Goal: Register for event/course

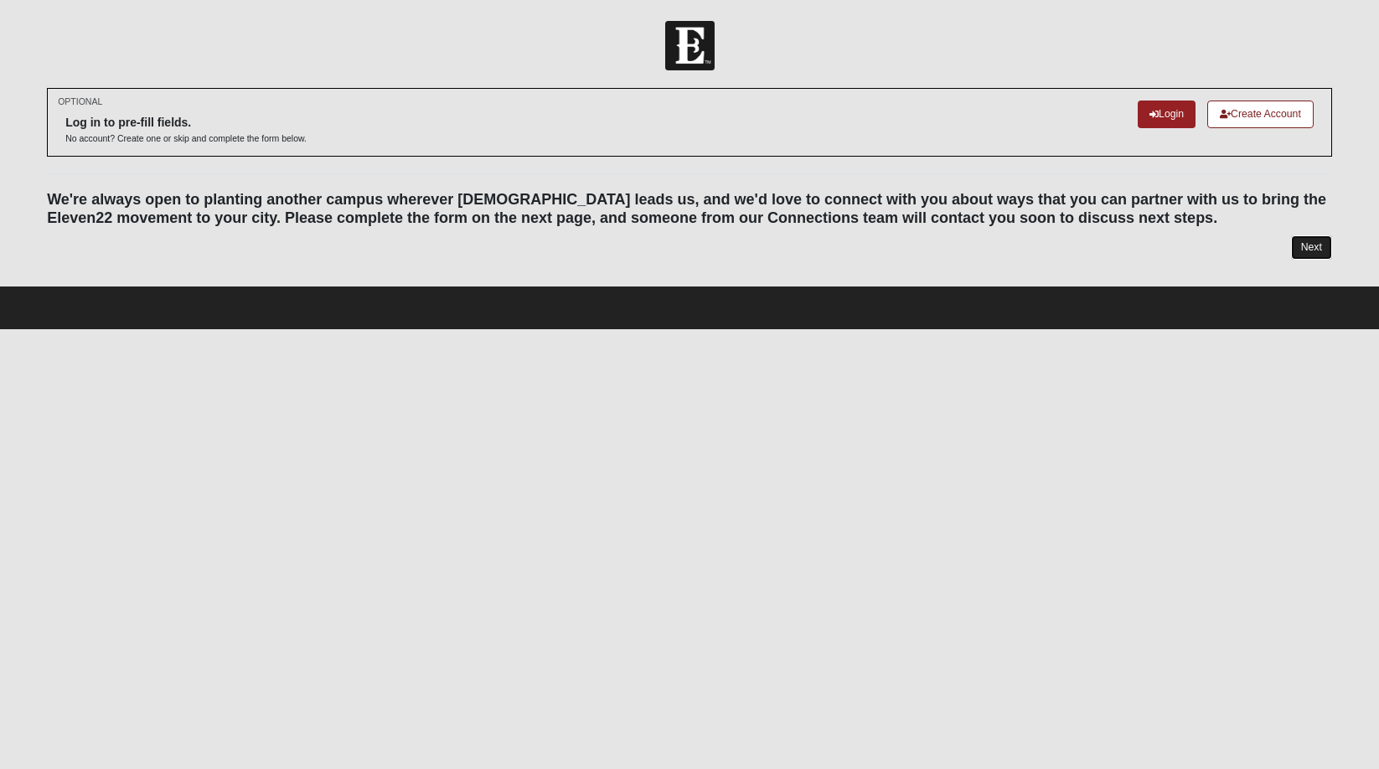
click at [1318, 245] on link "Next" at bounding box center [1311, 247] width 41 height 24
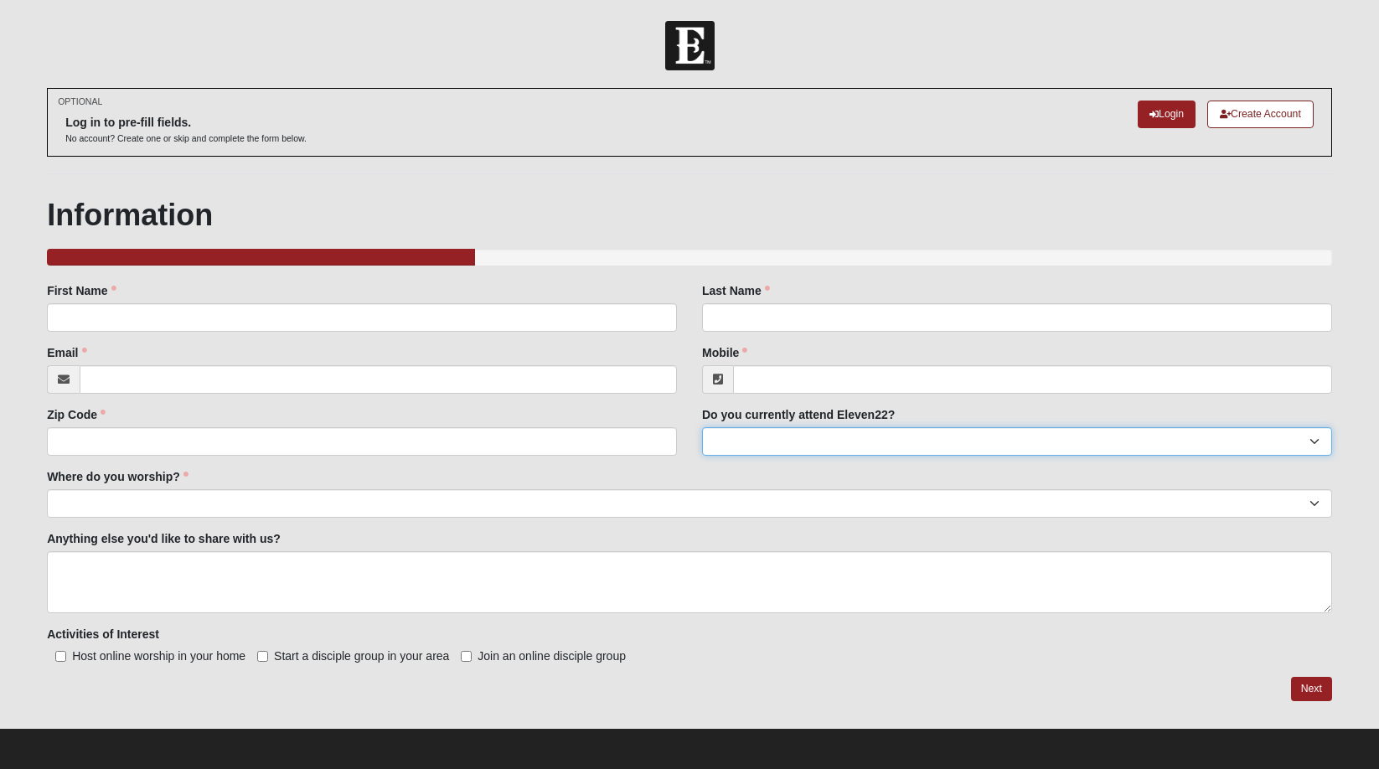
click at [1168, 441] on select "Yes No" at bounding box center [1017, 441] width 630 height 28
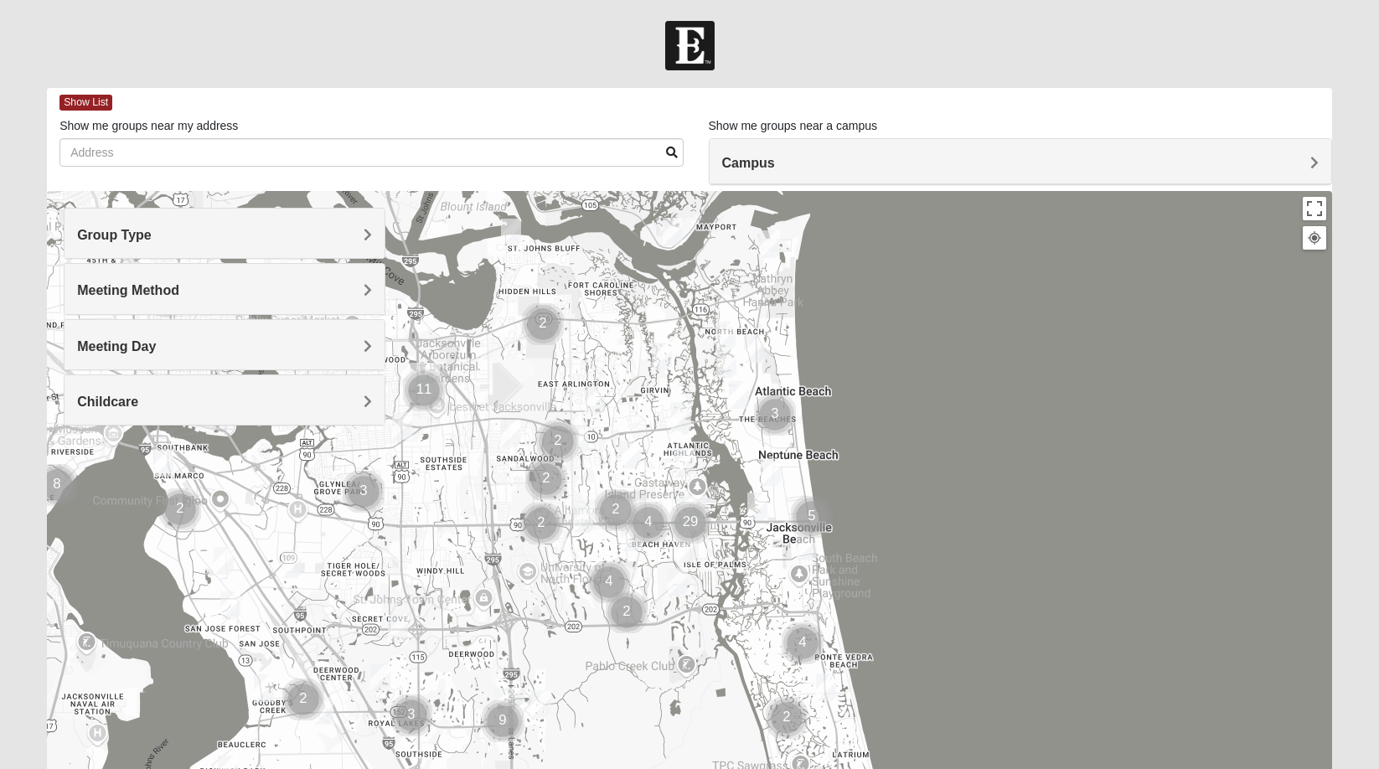
click at [318, 232] on h4 "Group Type" at bounding box center [224, 235] width 294 height 16
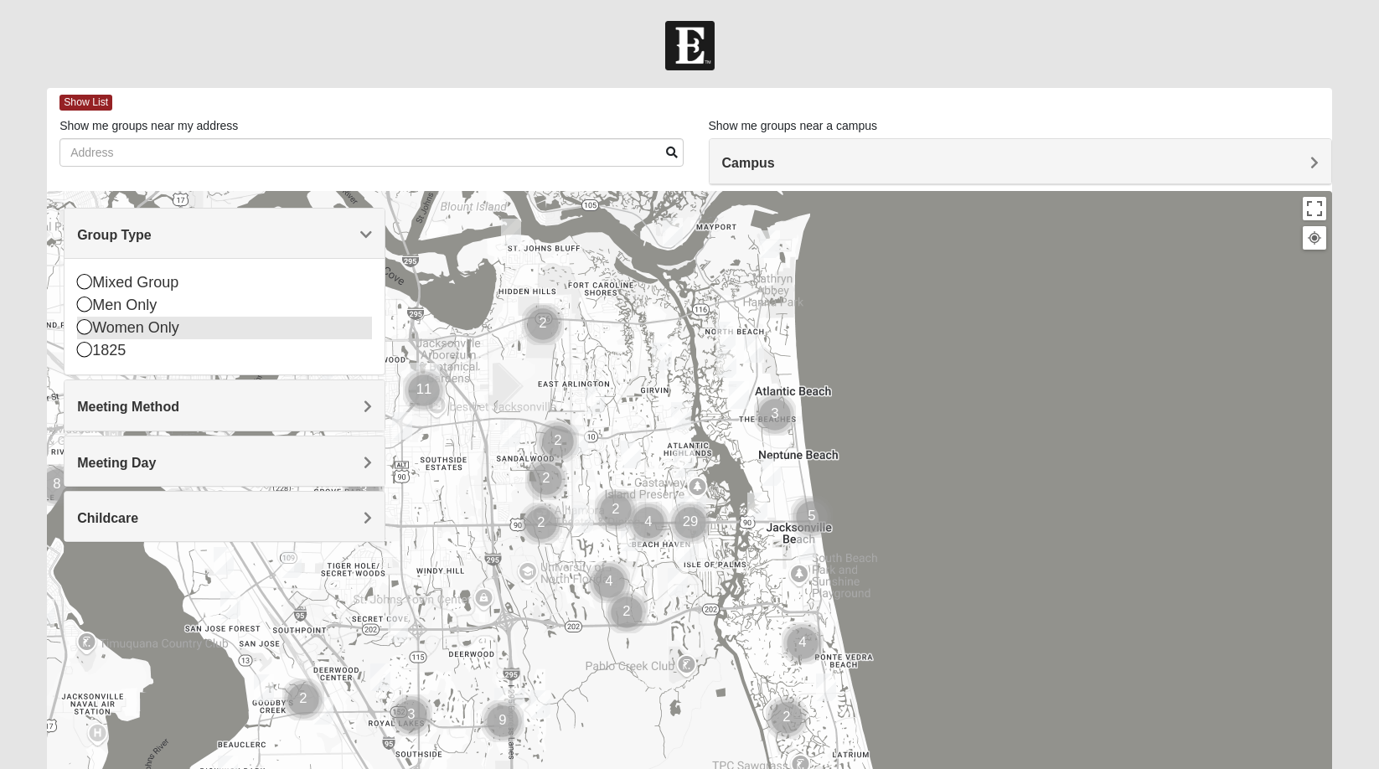
click at [157, 332] on div "Women Only" at bounding box center [224, 328] width 294 height 23
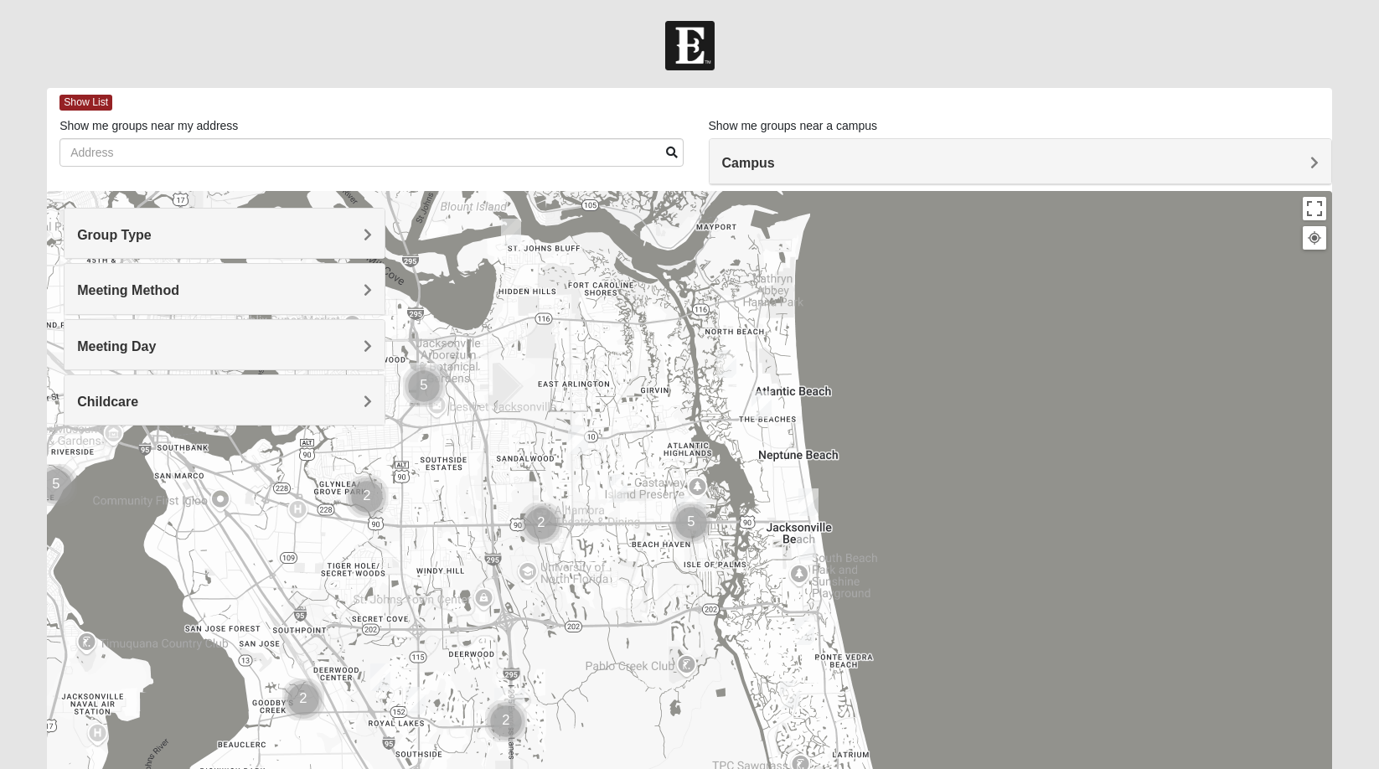
click at [225, 295] on h4 "Meeting Method" at bounding box center [224, 290] width 294 height 16
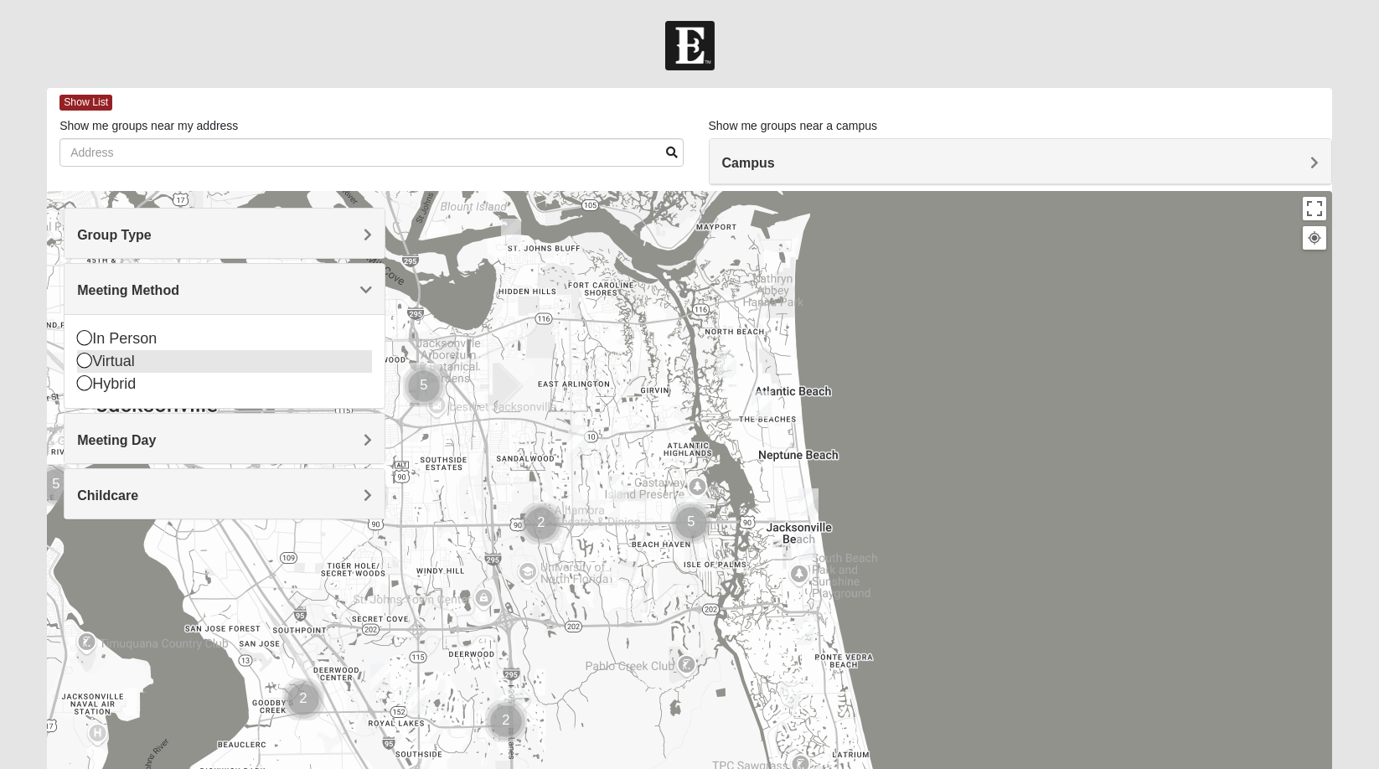
click at [158, 362] on div "Virtual" at bounding box center [224, 361] width 294 height 23
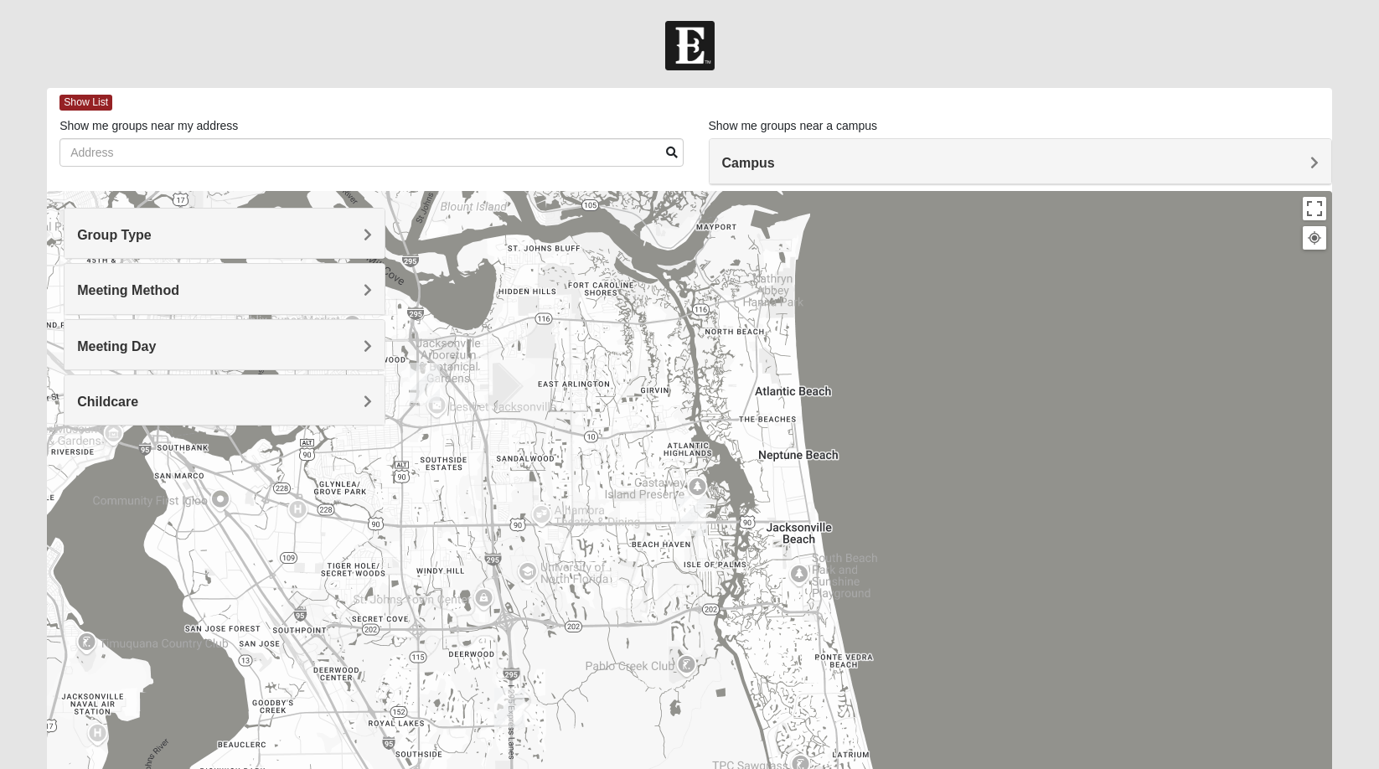
click at [1284, 163] on h4 "Campus" at bounding box center [1020, 163] width 597 height 16
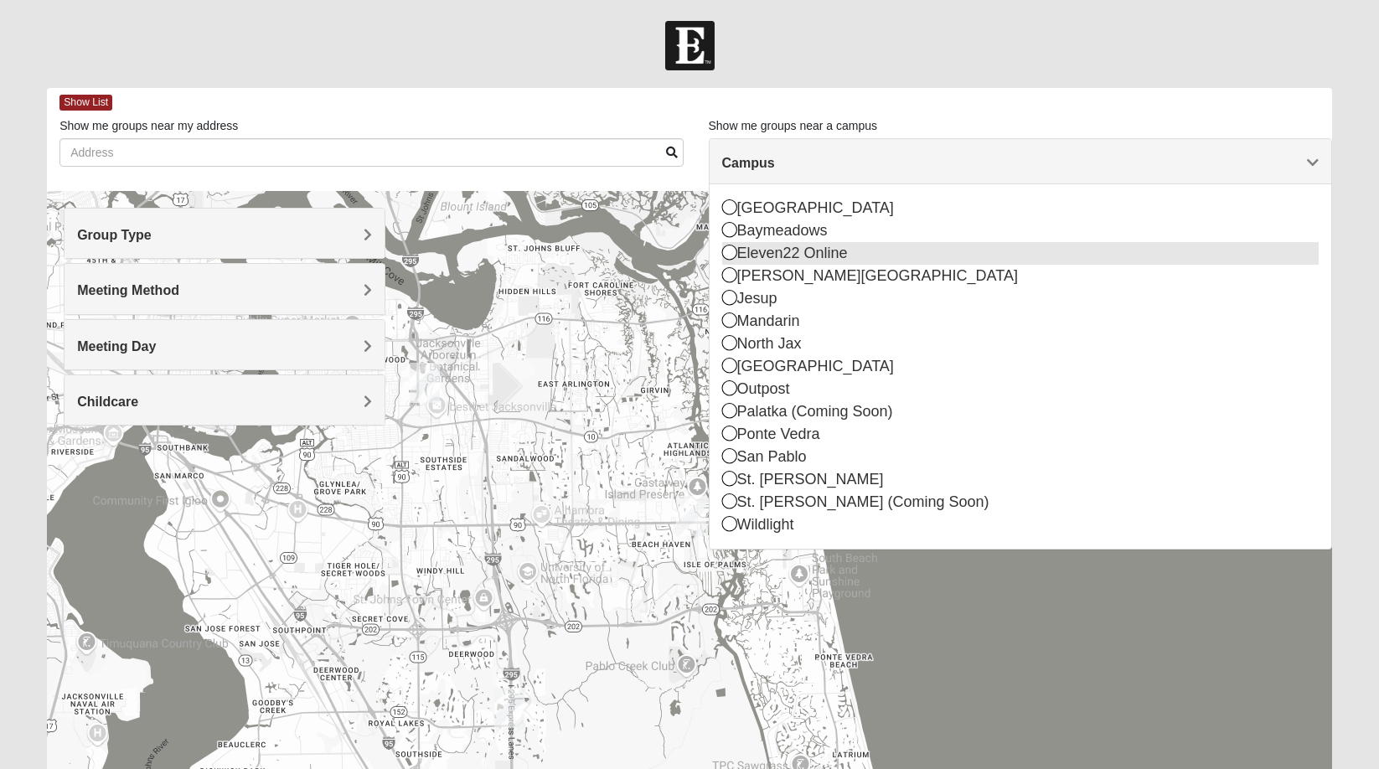
click at [832, 252] on div "Eleven22 Online" at bounding box center [1020, 253] width 597 height 23
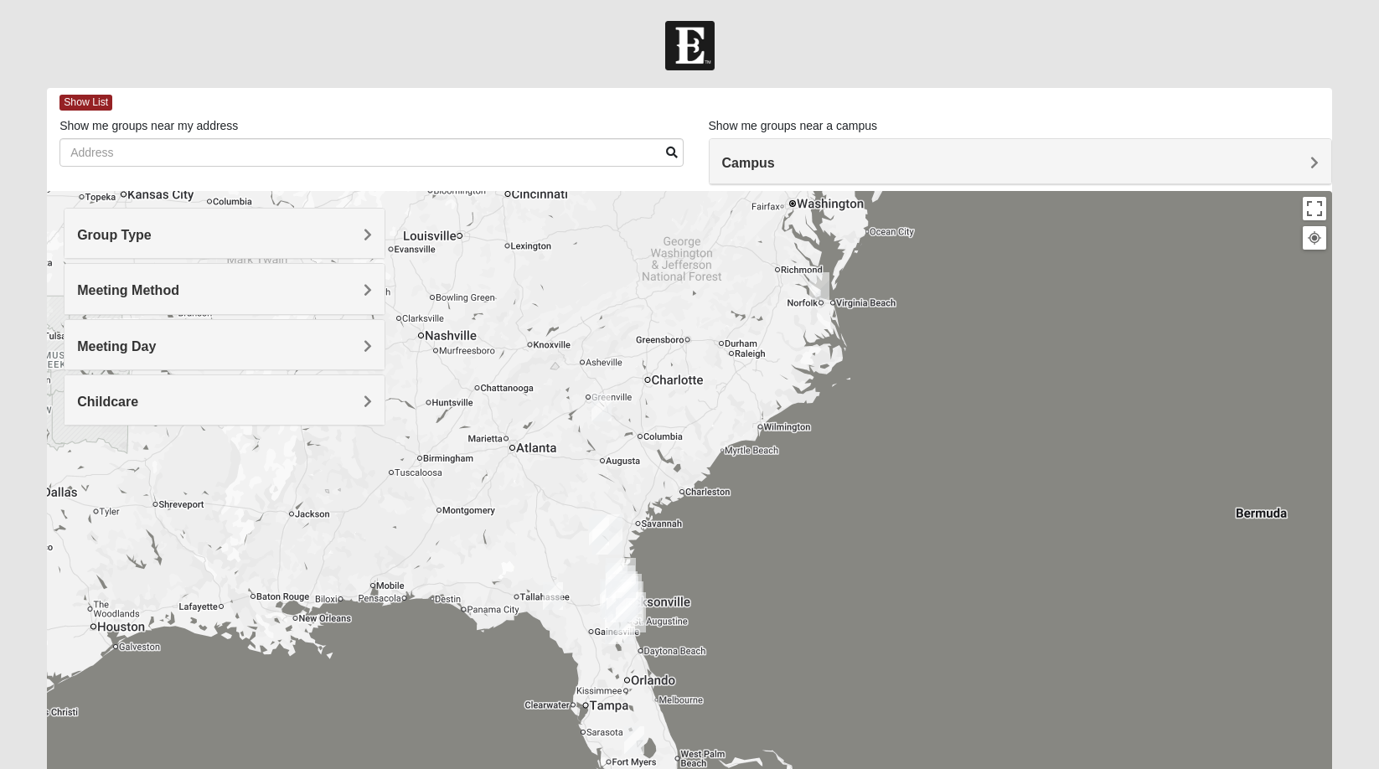
click at [349, 344] on h4 "Meeting Day" at bounding box center [224, 347] width 294 height 16
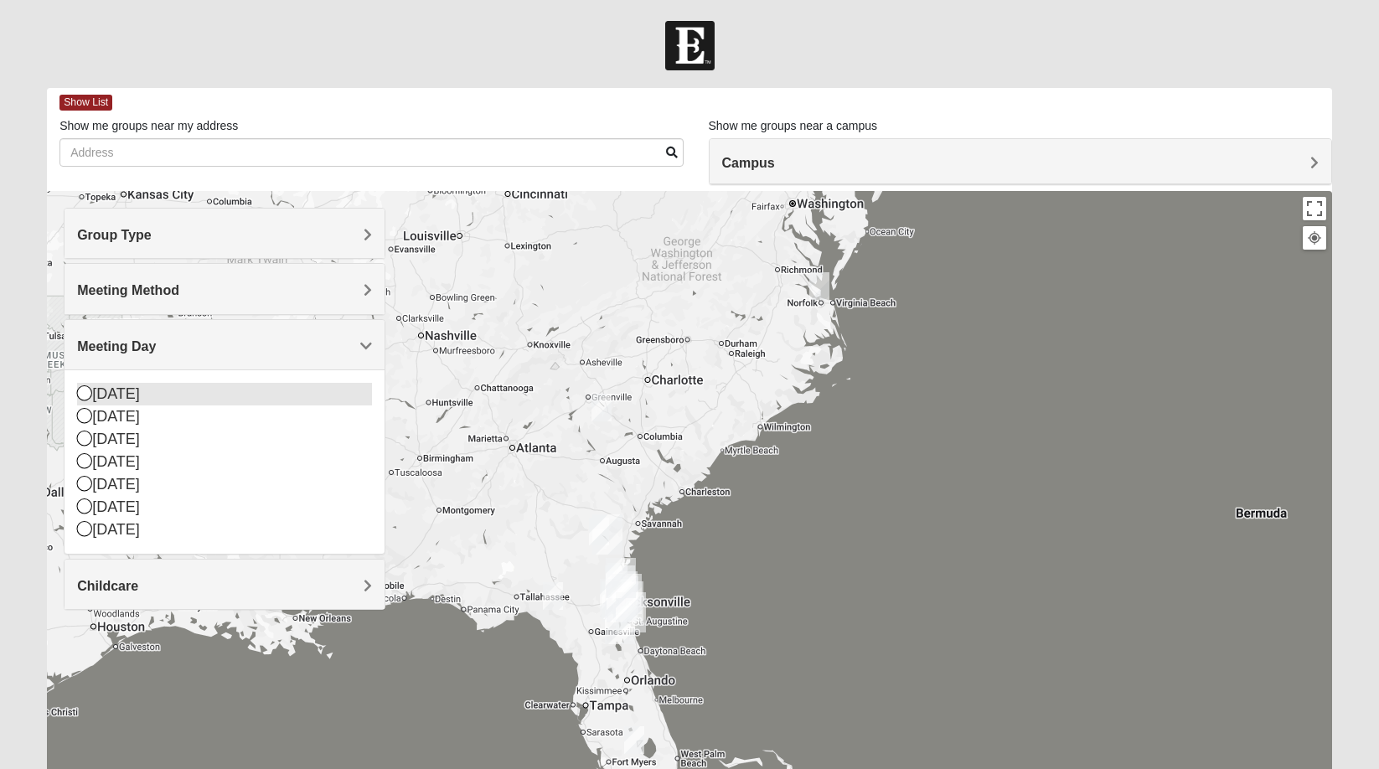
click at [93, 392] on div "Sunday" at bounding box center [224, 394] width 294 height 23
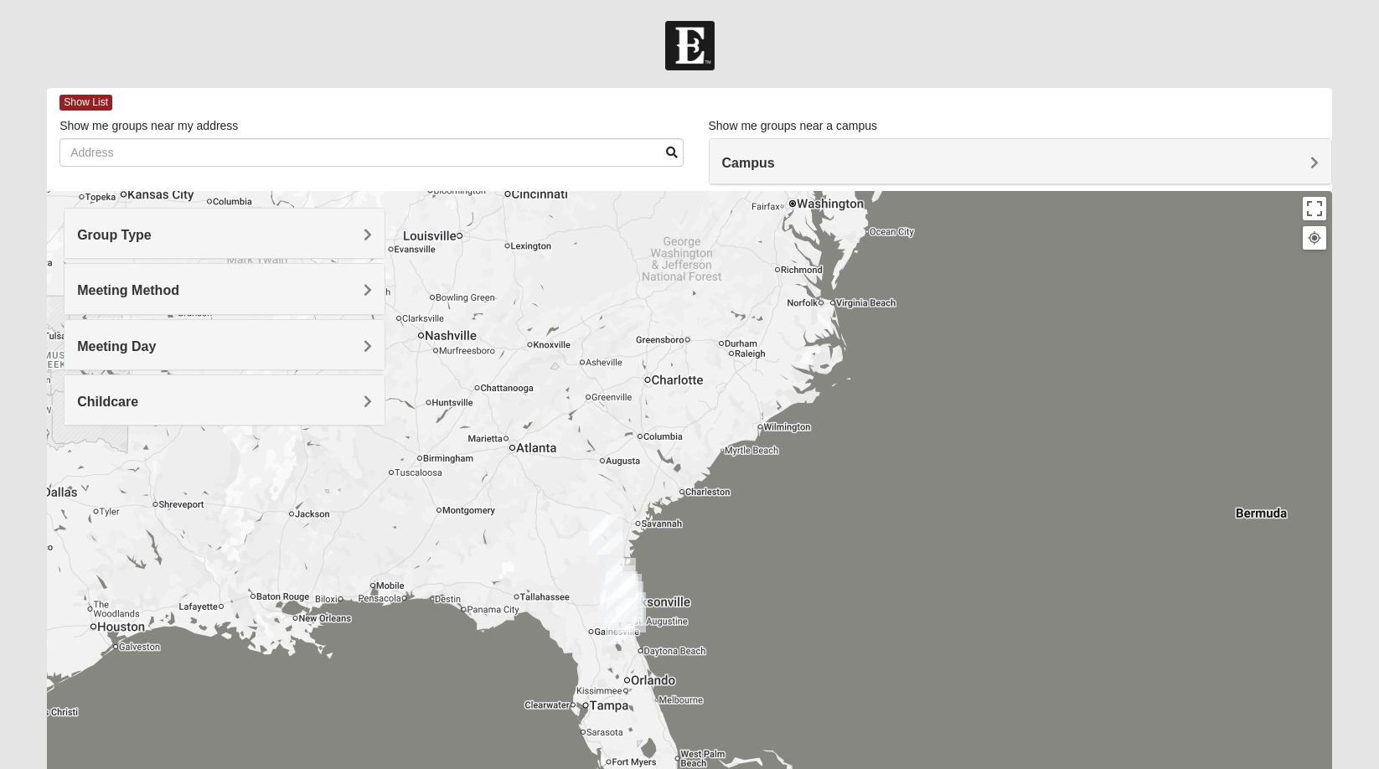
click at [175, 334] on div "Meeting Day" at bounding box center [224, 344] width 319 height 49
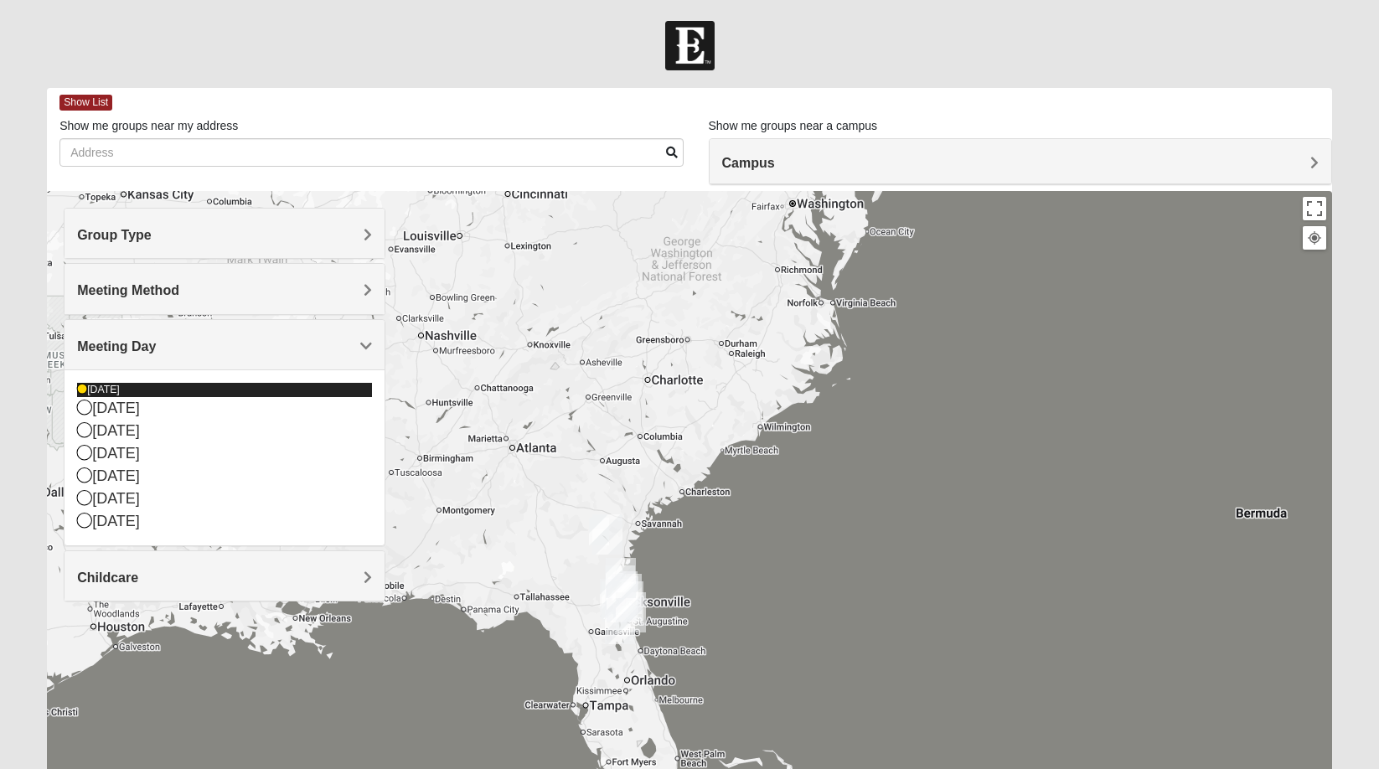
click at [81, 391] on icon at bounding box center [82, 390] width 10 height 10
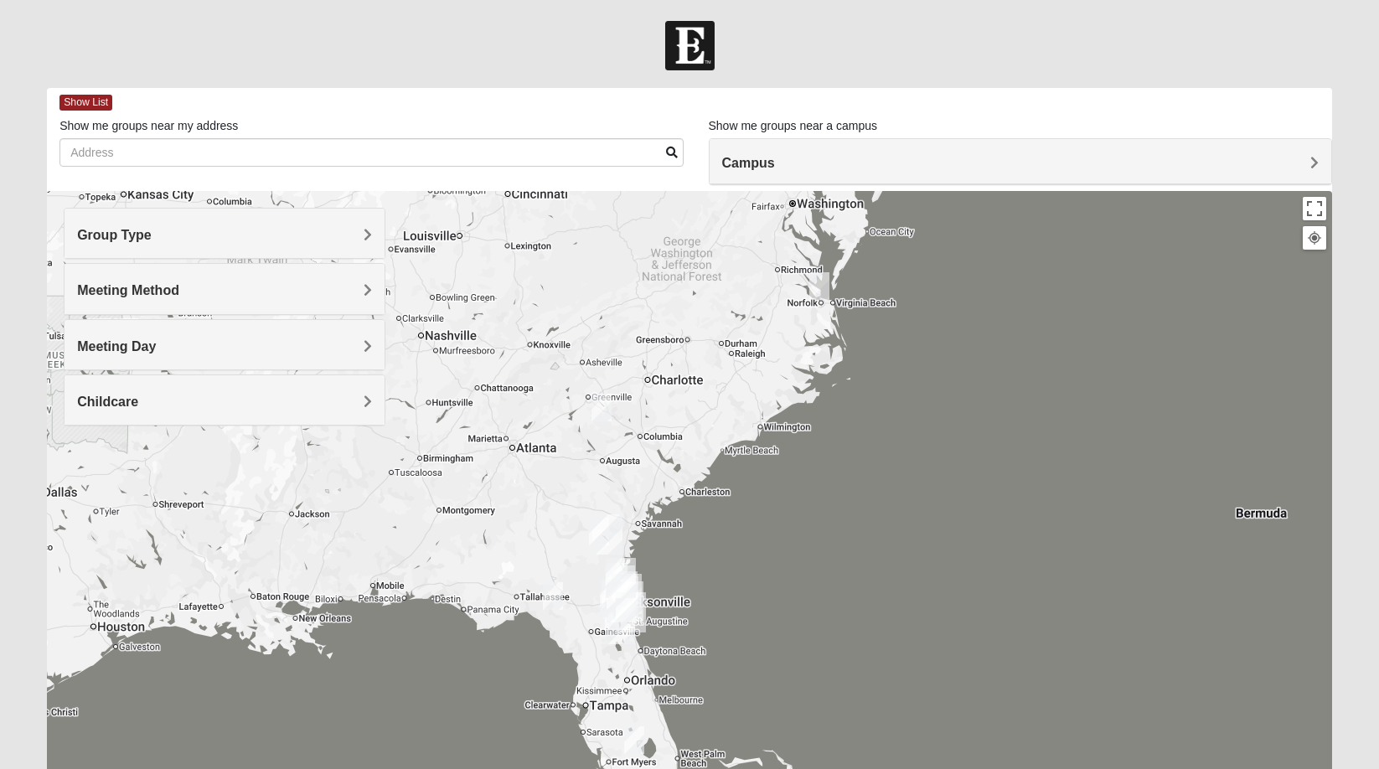
click at [273, 344] on h4 "Meeting Day" at bounding box center [224, 347] width 294 height 16
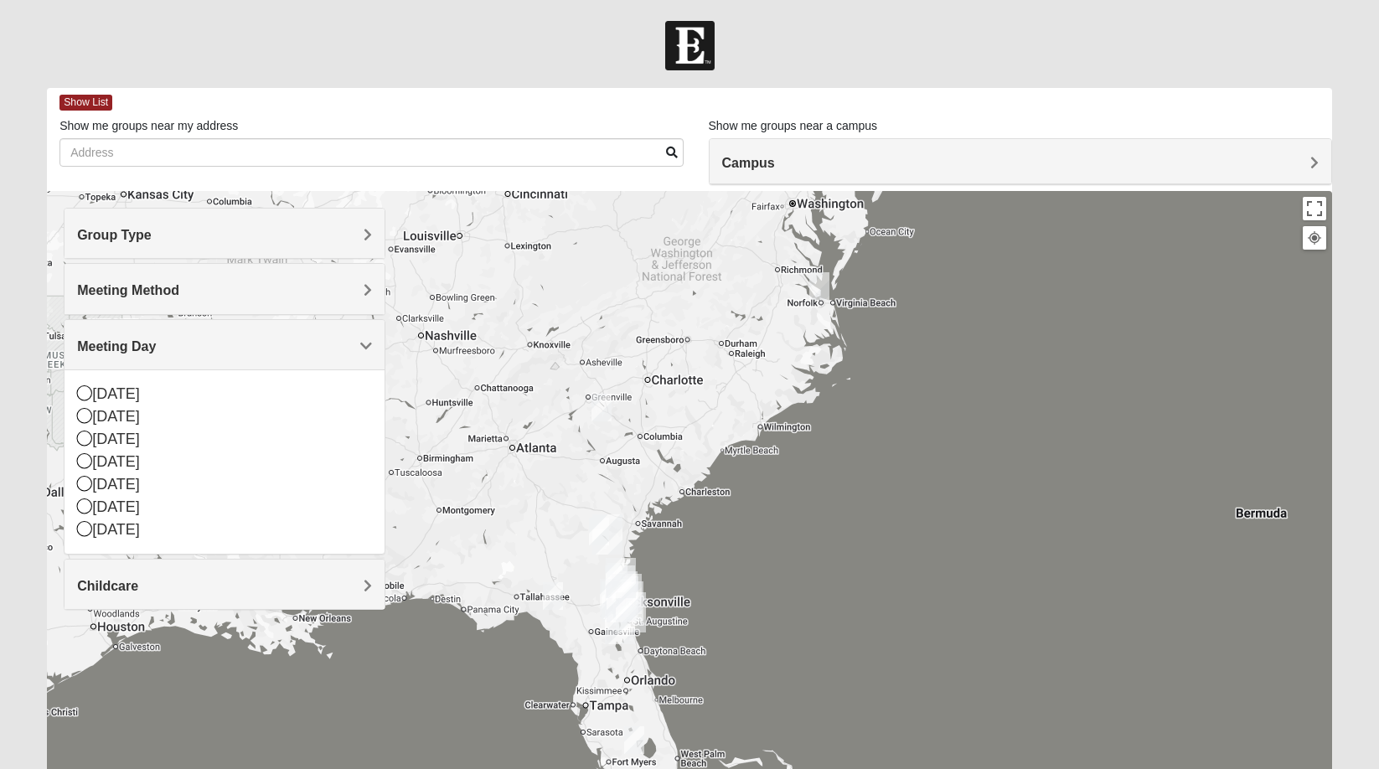
click at [126, 598] on div "Childcare" at bounding box center [224, 584] width 319 height 49
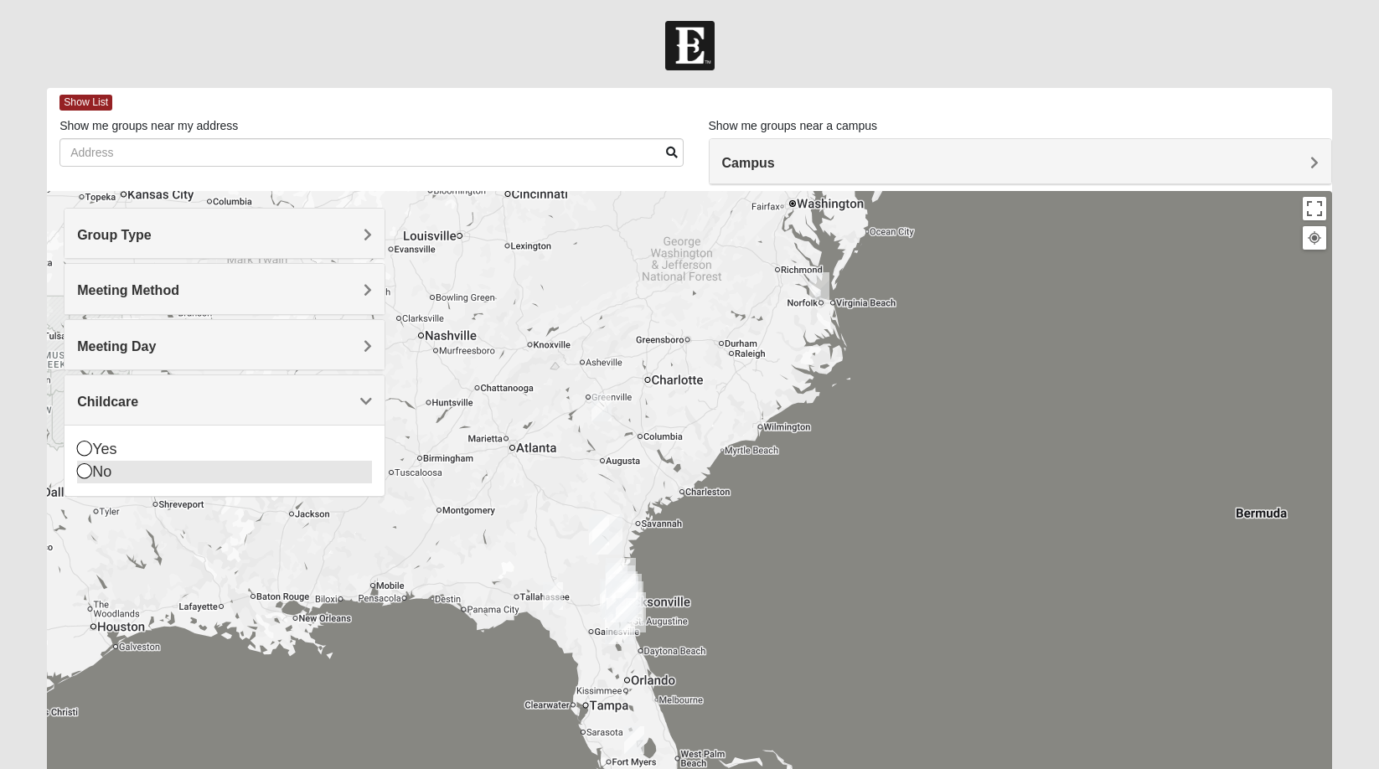
click at [90, 472] on icon at bounding box center [84, 470] width 15 height 15
click at [23, 492] on form "Log In Find A Group Error Show List Loading Groups" at bounding box center [689, 472] width 1379 height 902
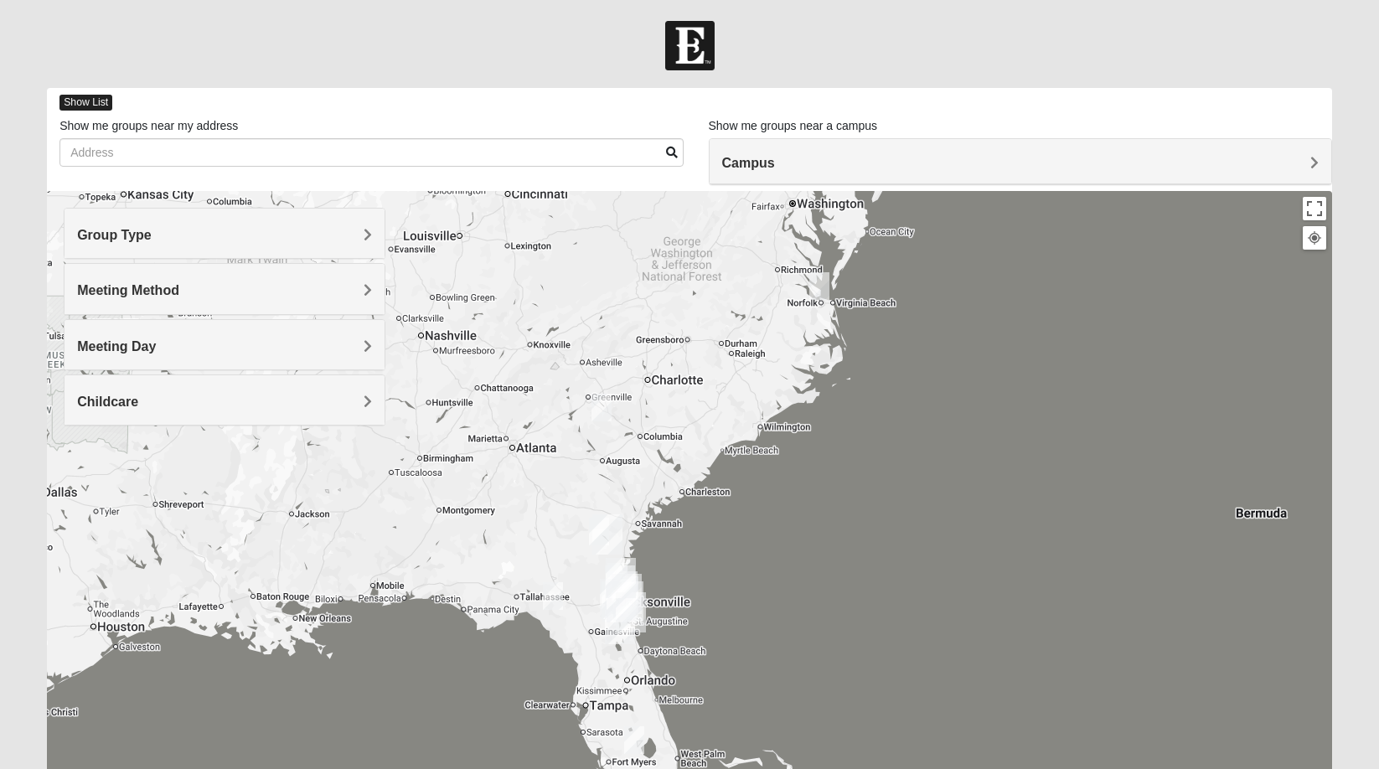
click at [98, 103] on span "Show List" at bounding box center [86, 103] width 53 height 16
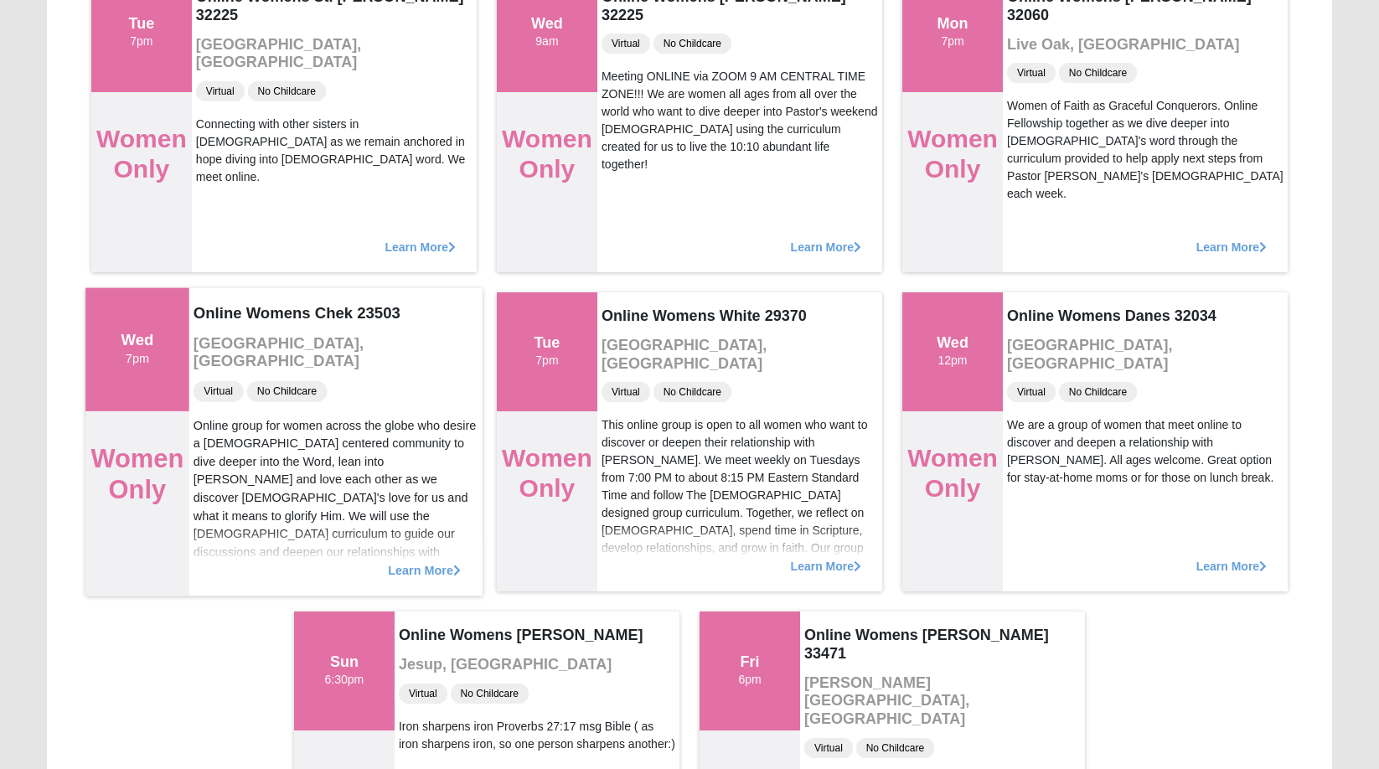
scroll to position [244, 0]
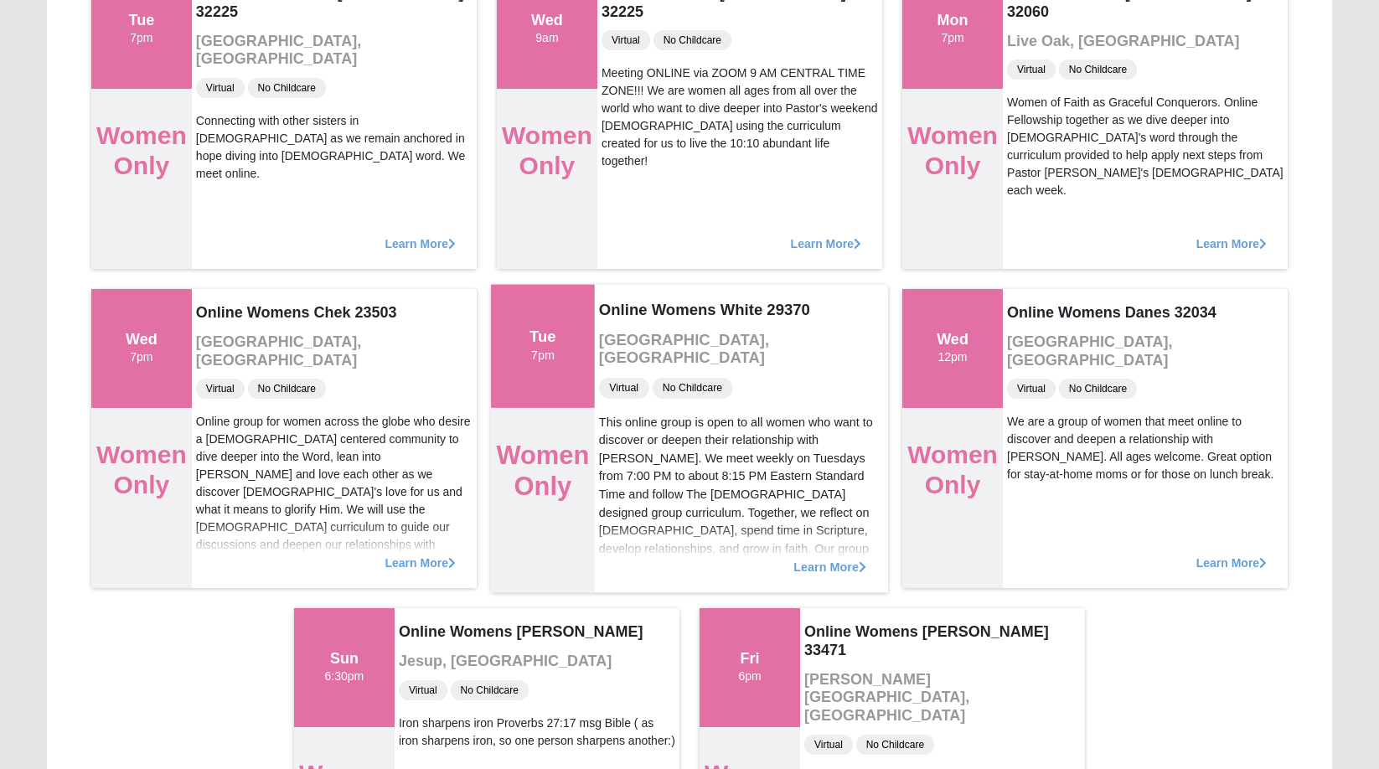
click at [817, 558] on span "Learn More" at bounding box center [830, 558] width 73 height 0
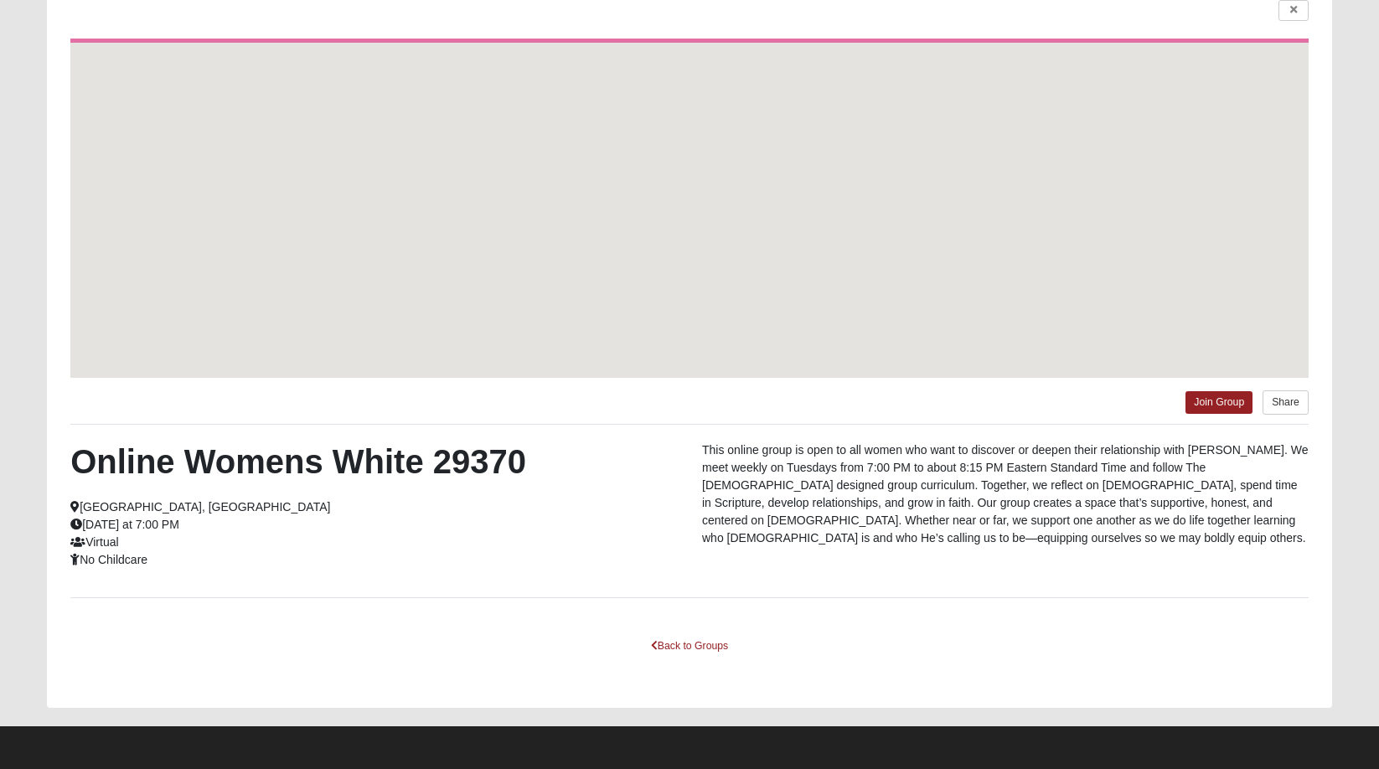
scroll to position [141, 0]
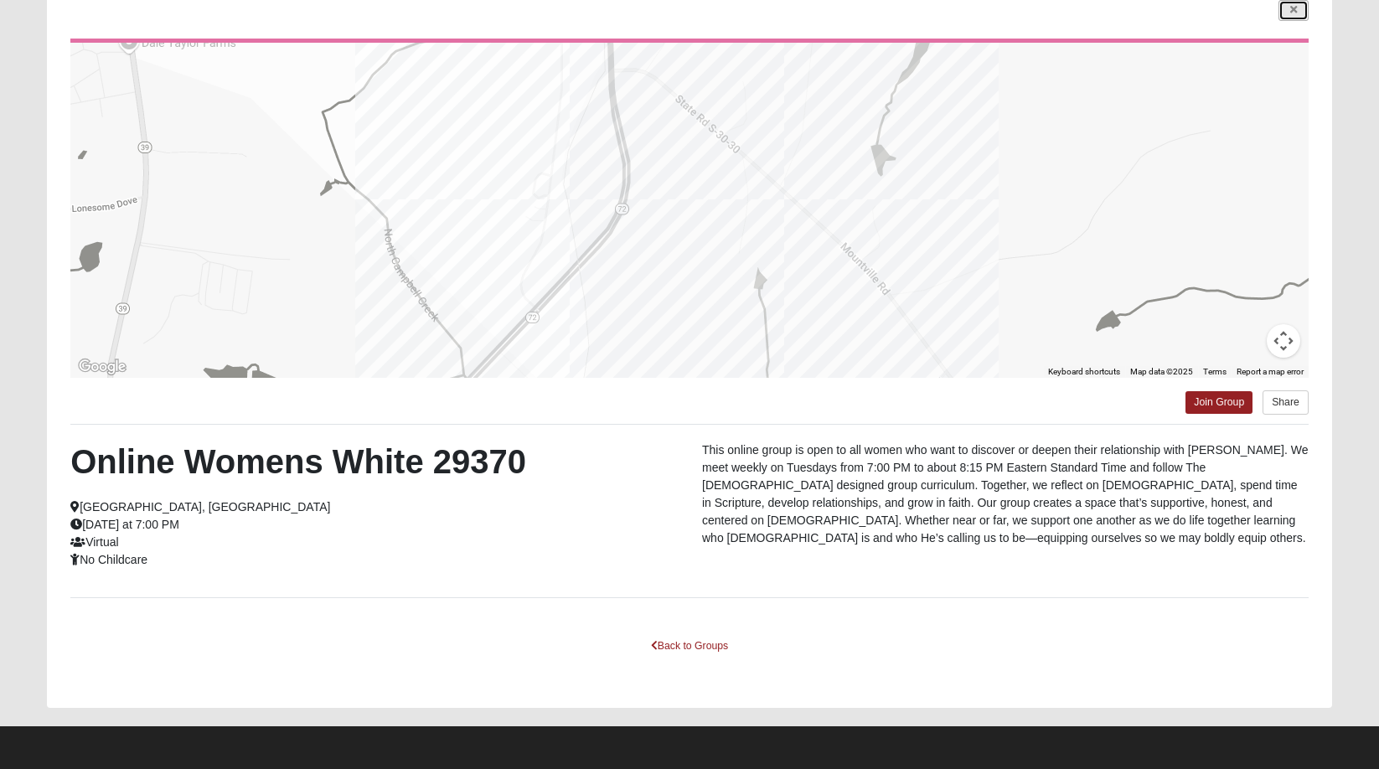
click at [1288, 8] on link at bounding box center [1294, 10] width 30 height 21
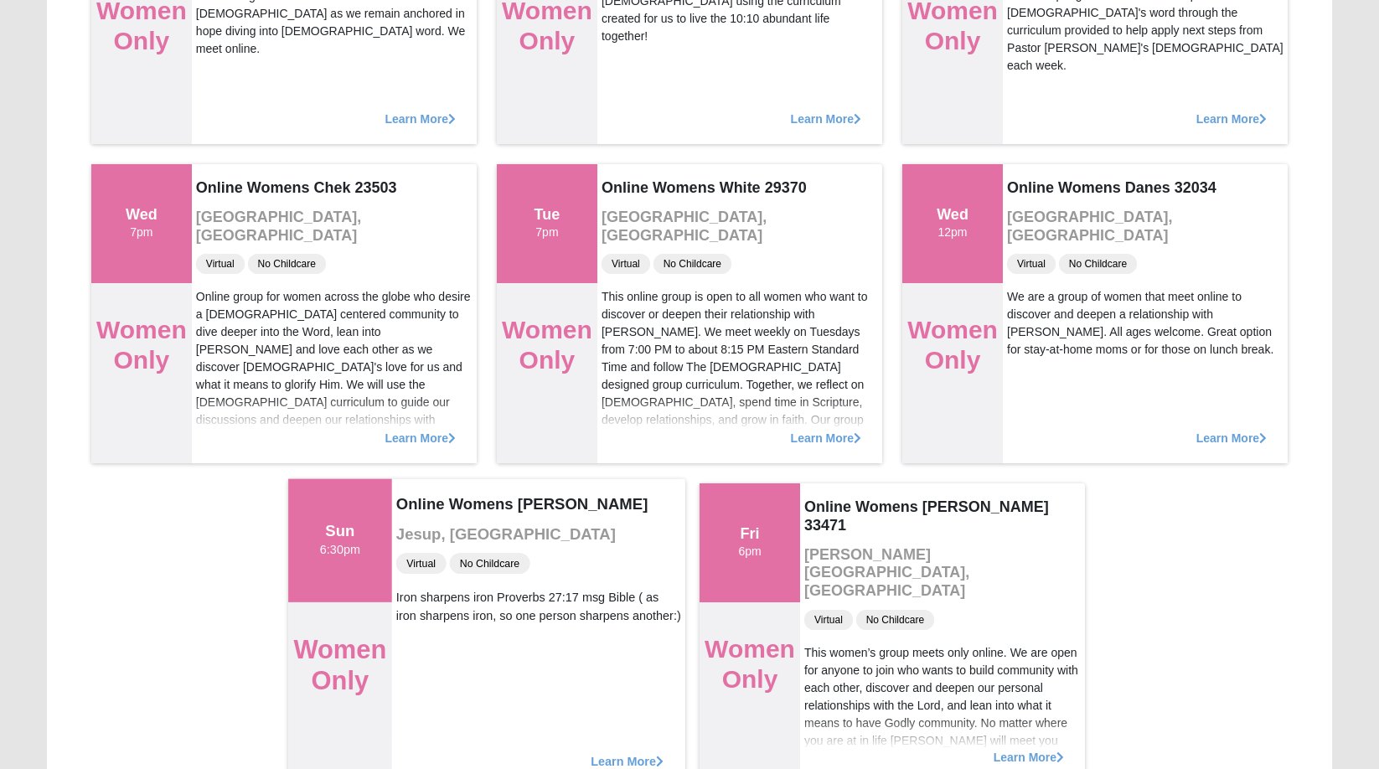
scroll to position [453, 0]
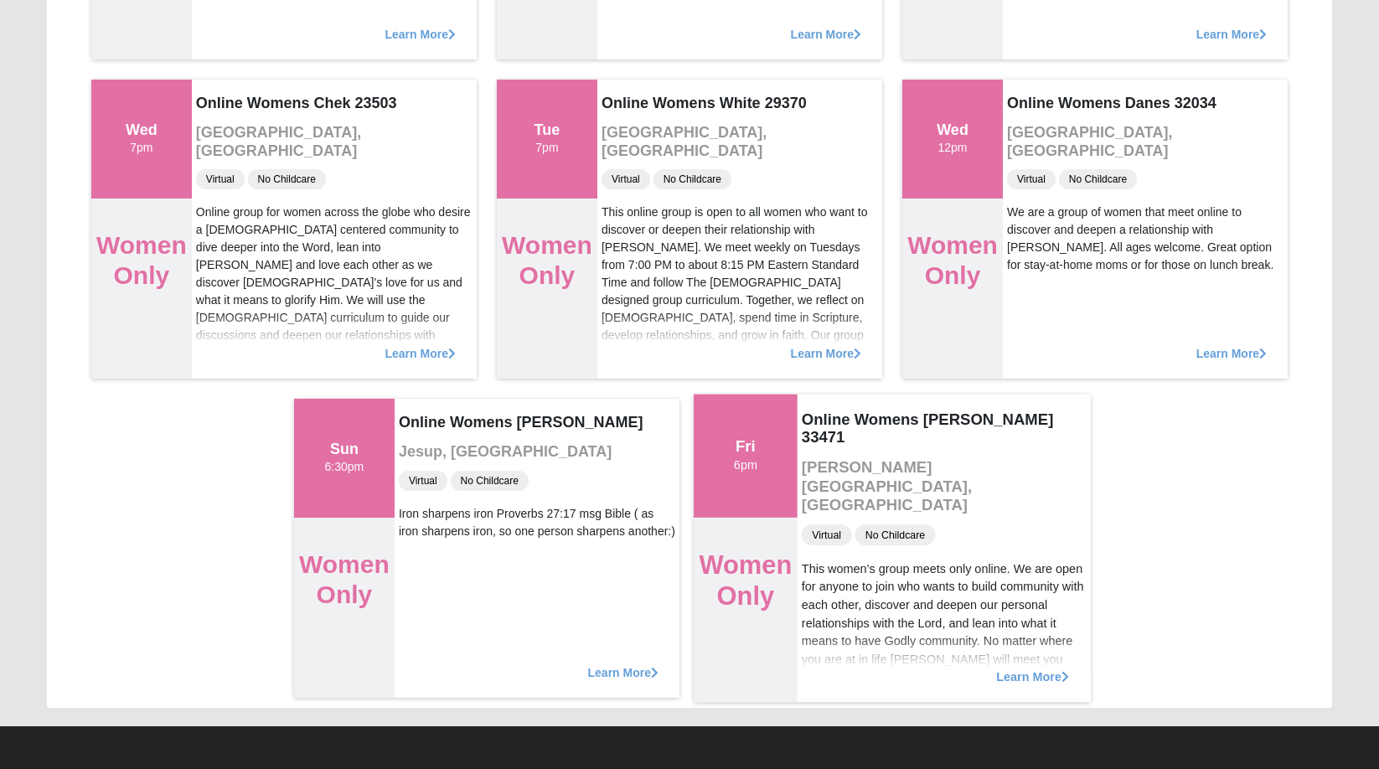
click at [1048, 668] on span "Learn More" at bounding box center [1032, 668] width 73 height 0
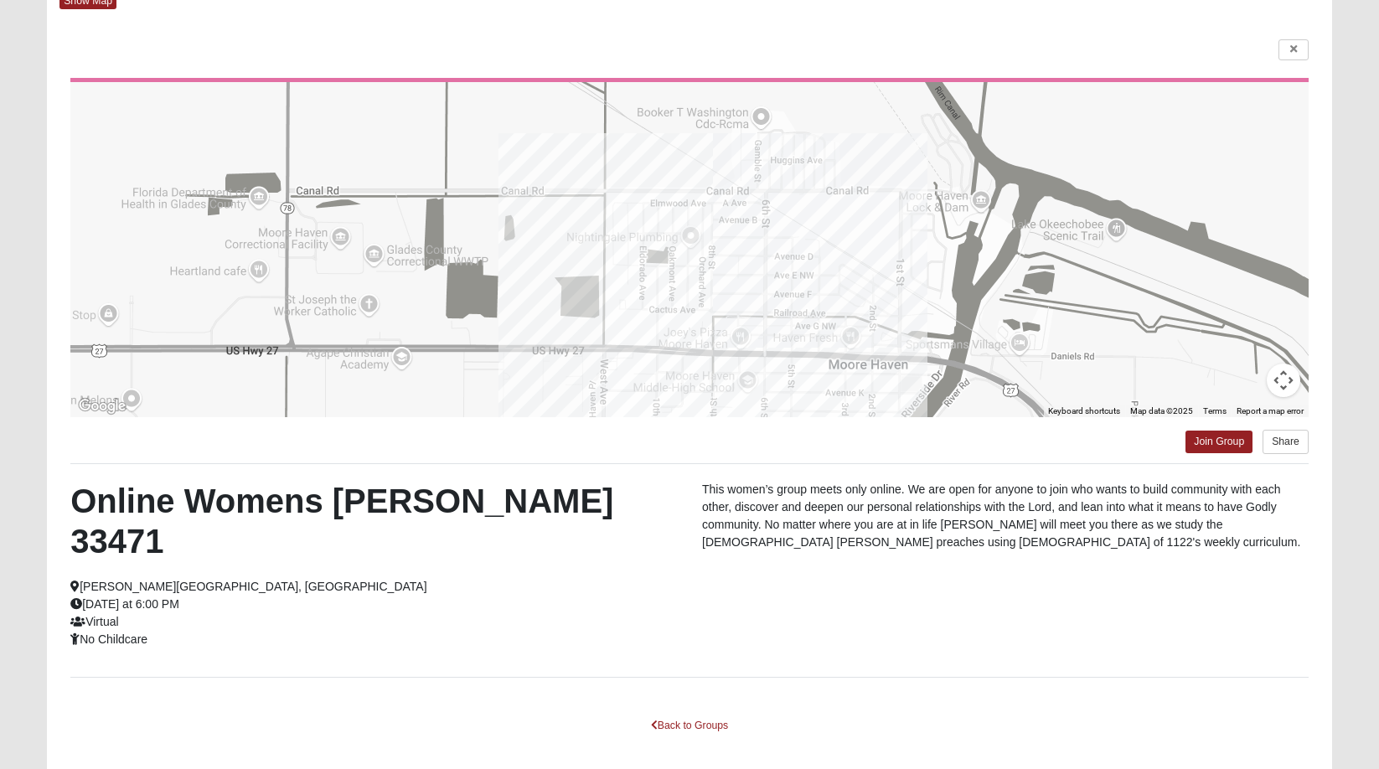
scroll to position [141, 0]
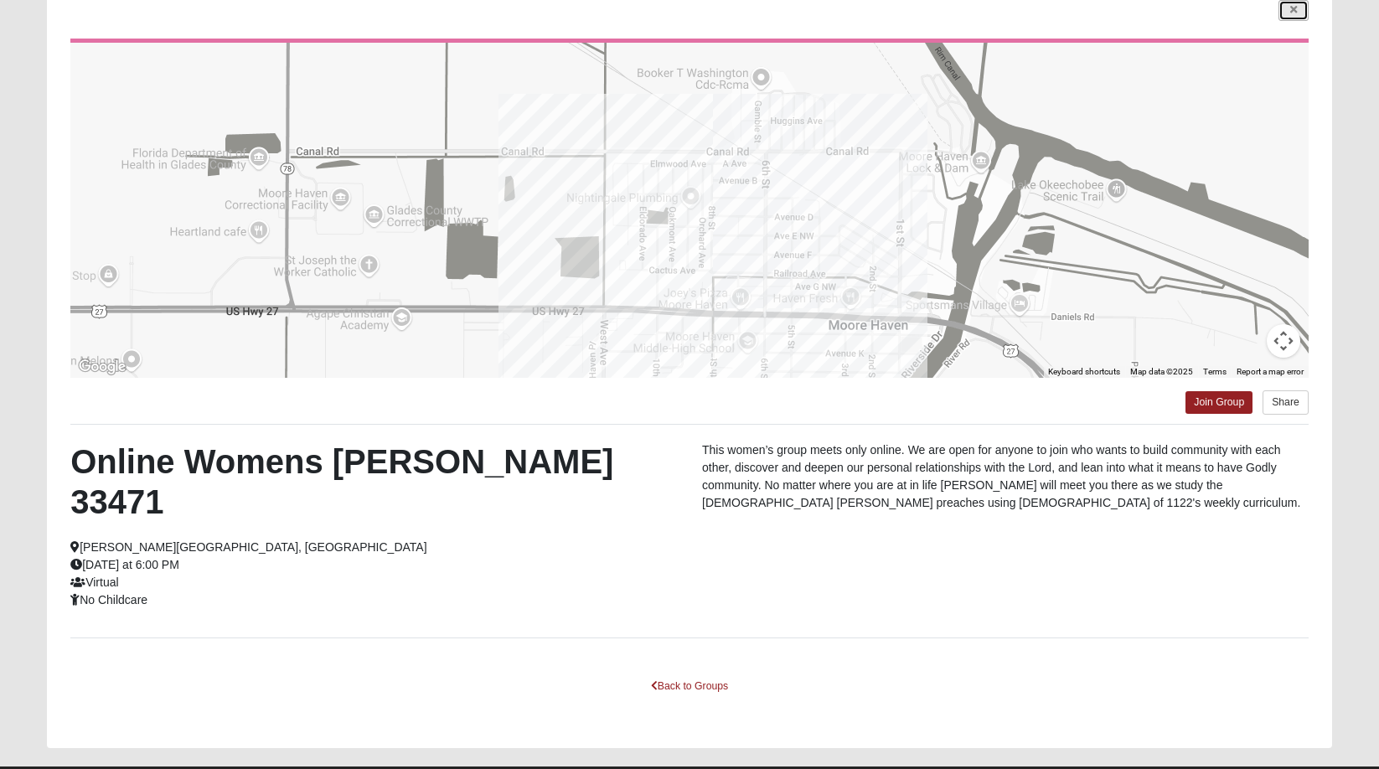
click at [1295, 13] on icon at bounding box center [1294, 10] width 7 height 10
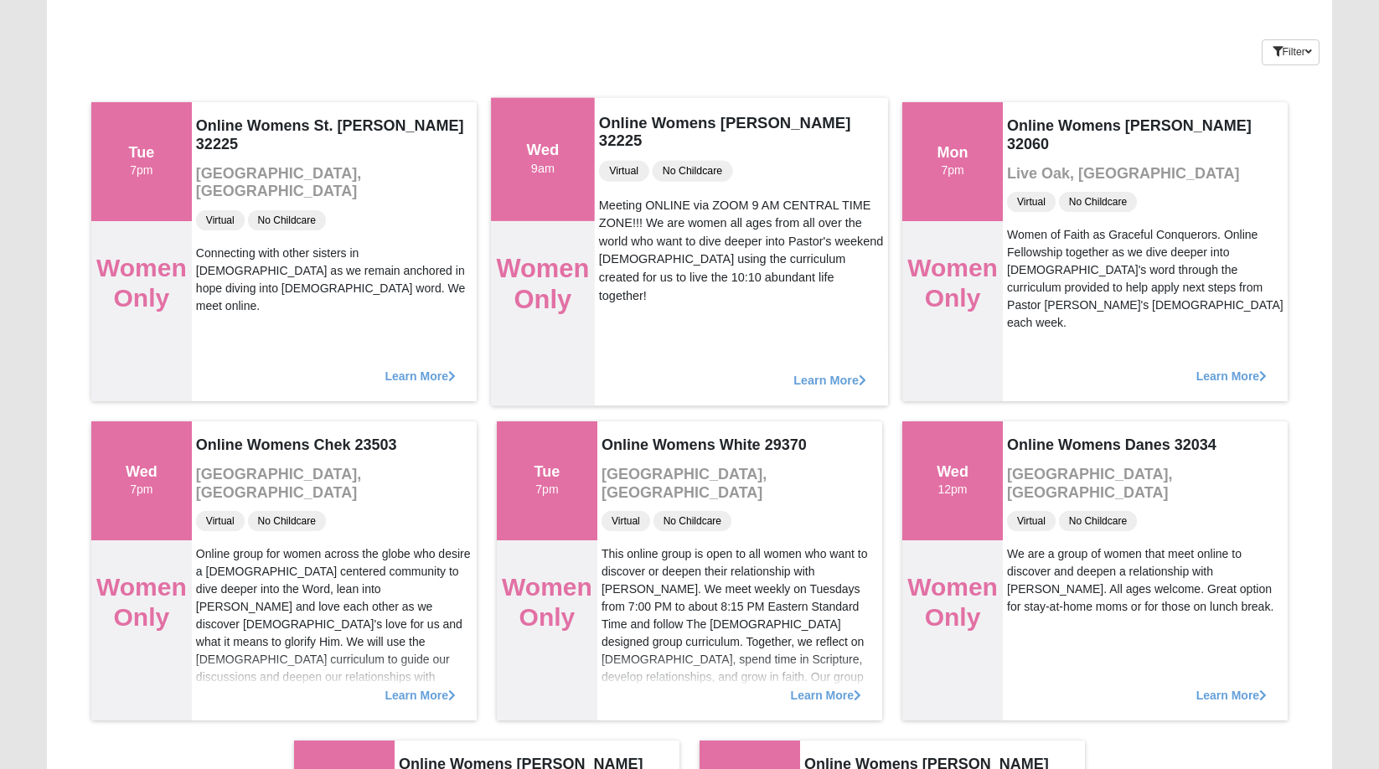
scroll to position [121, 0]
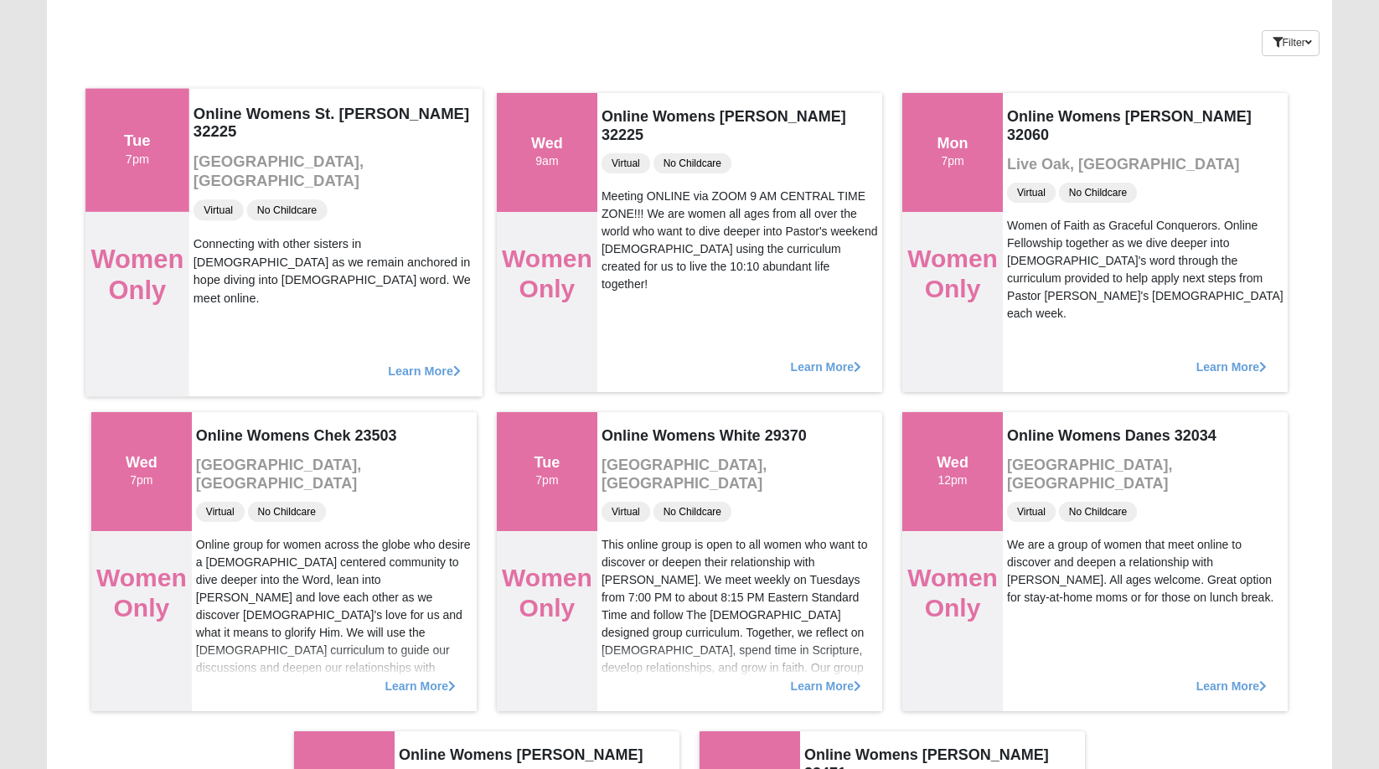
click at [428, 362] on span "Learn More" at bounding box center [424, 362] width 73 height 0
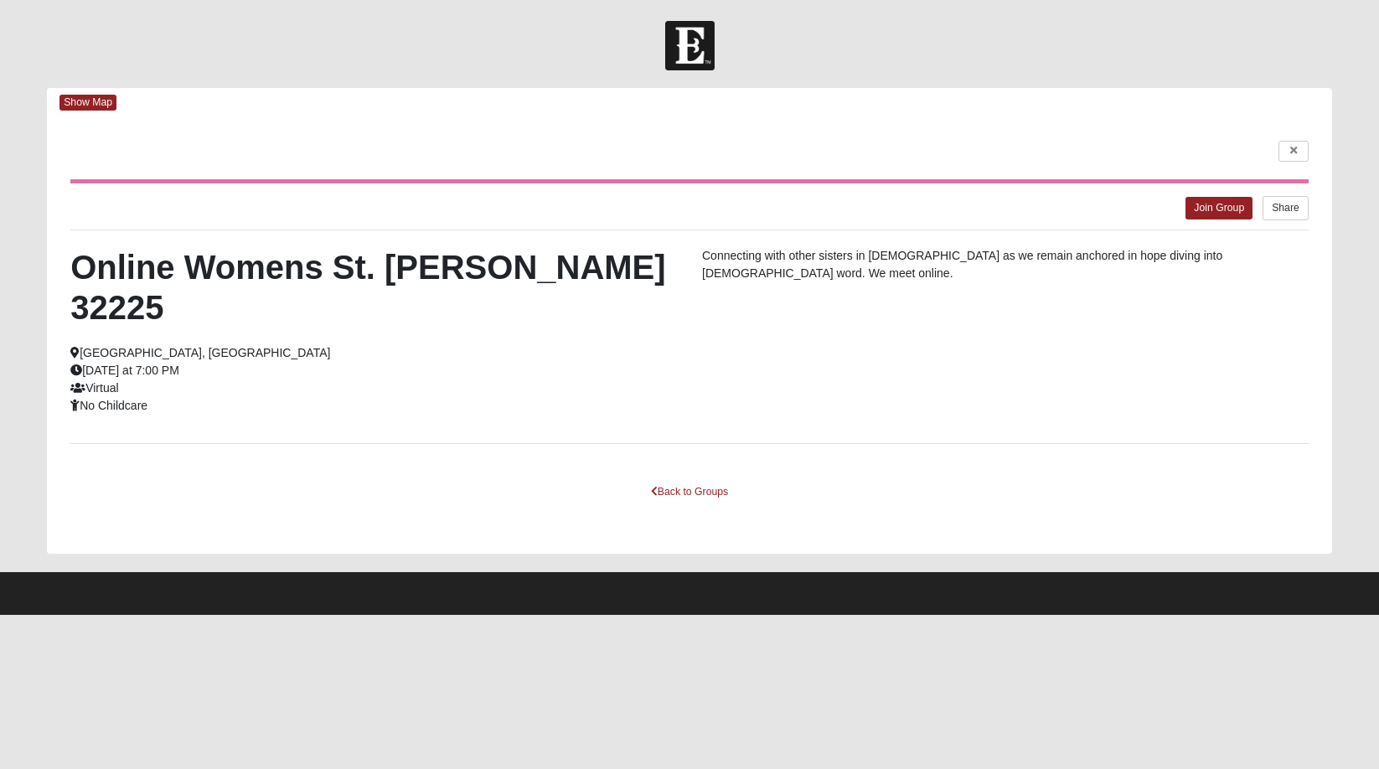
scroll to position [0, 0]
click at [1299, 149] on link at bounding box center [1294, 151] width 30 height 21
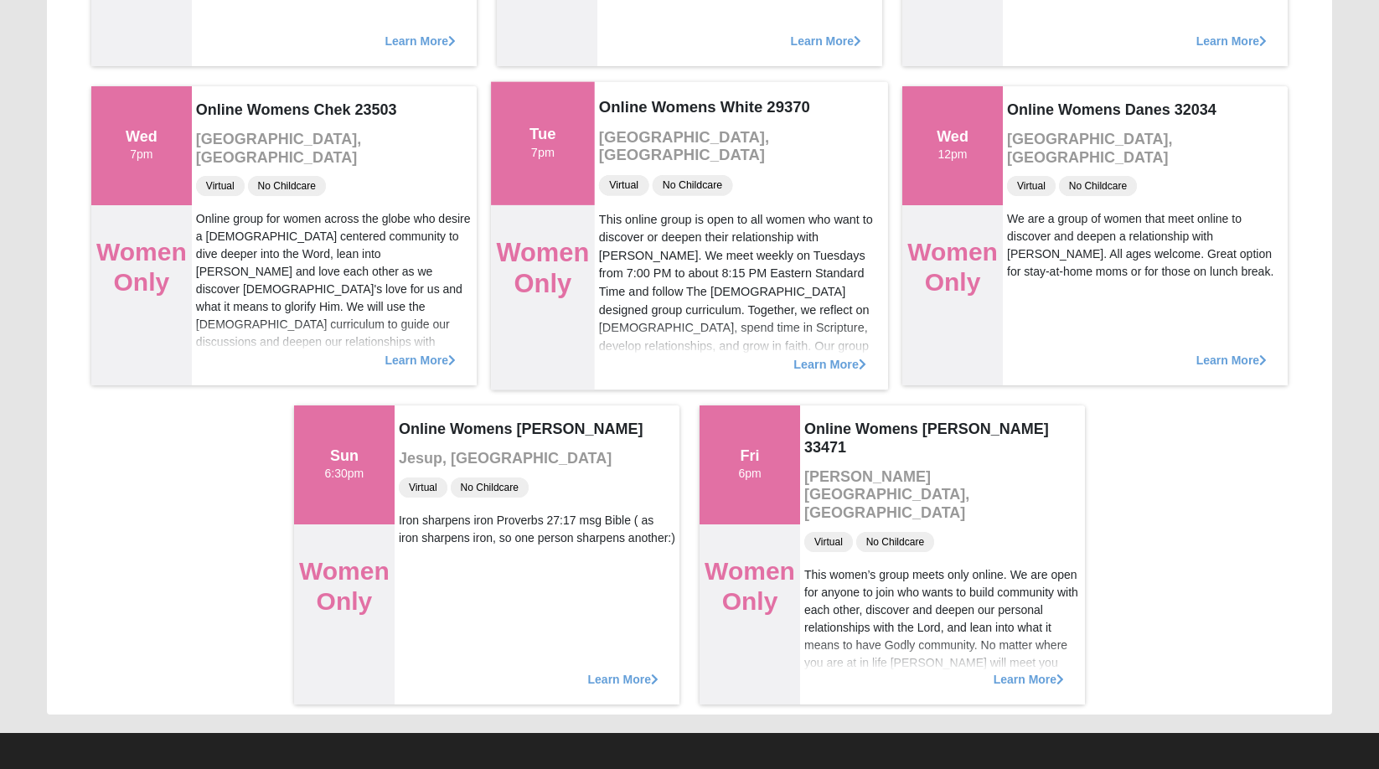
scroll to position [453, 0]
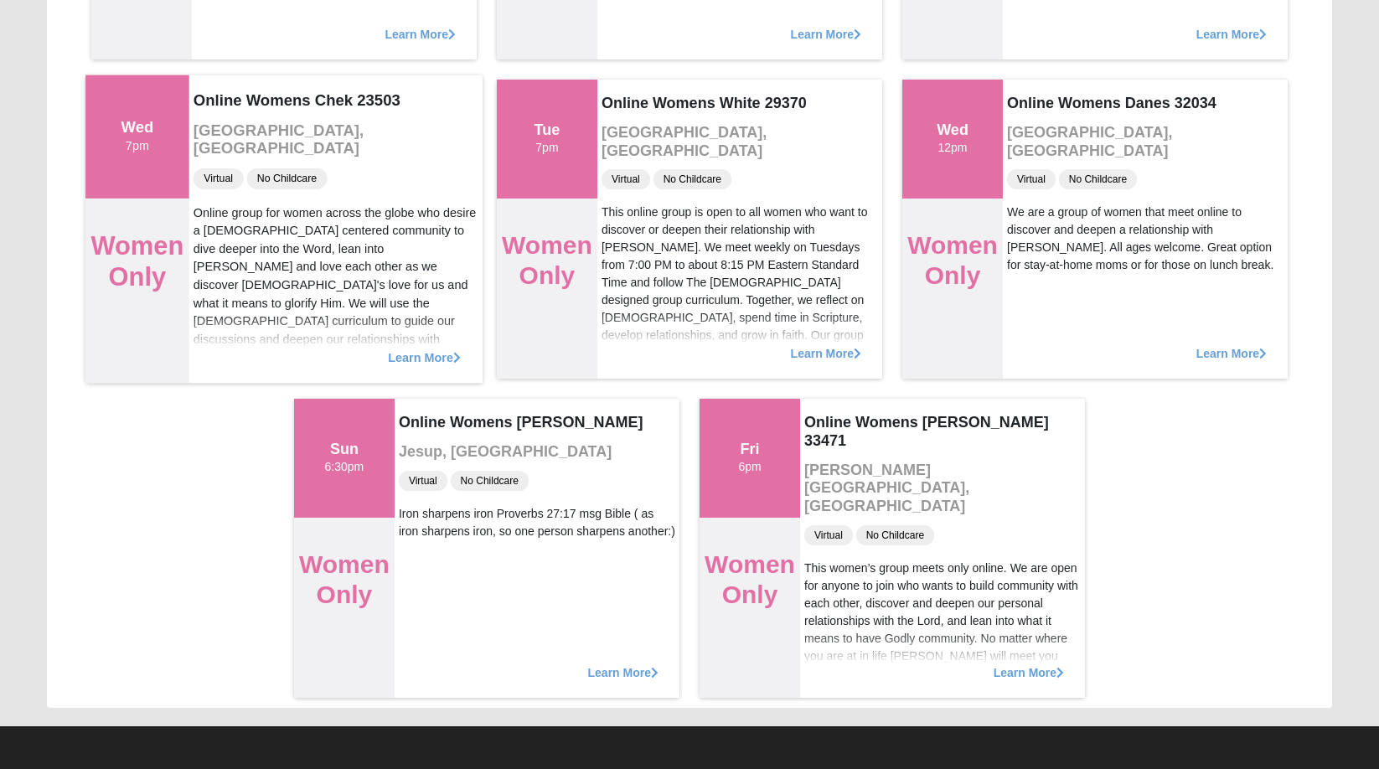
click at [431, 349] on span "Learn More" at bounding box center [424, 349] width 73 height 0
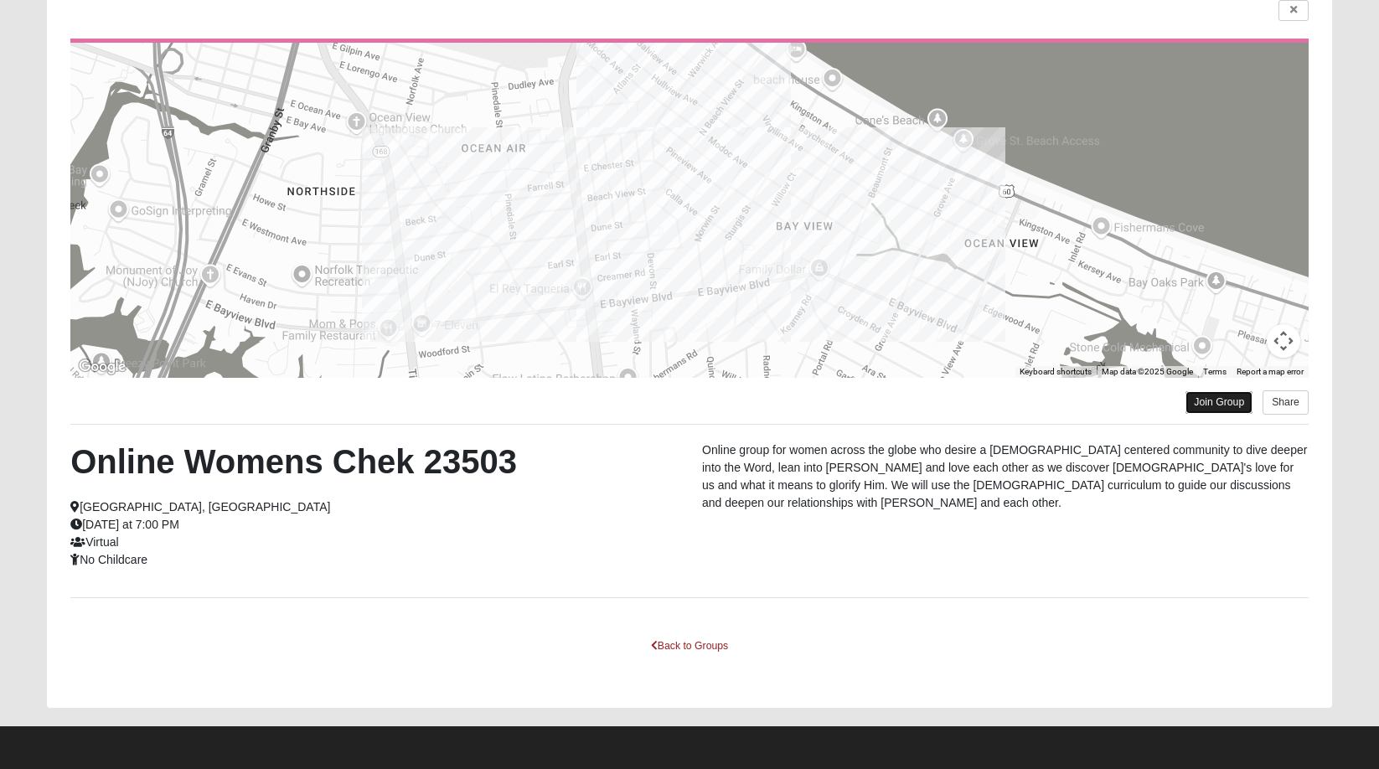
click at [1221, 404] on link "Join Group" at bounding box center [1219, 402] width 67 height 23
